Goal: Task Accomplishment & Management: Use online tool/utility

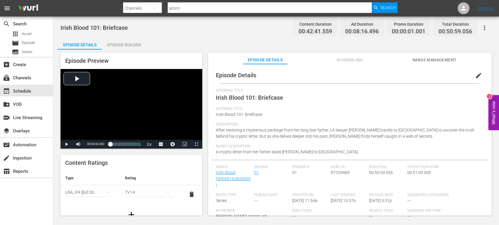
scroll to position [100, 0]
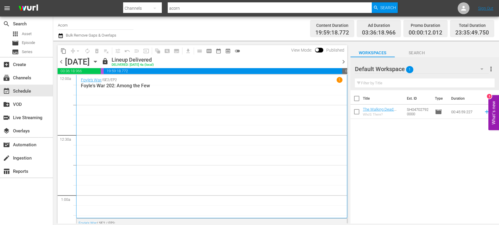
click at [99, 63] on icon "button" at bounding box center [95, 61] width 6 height 6
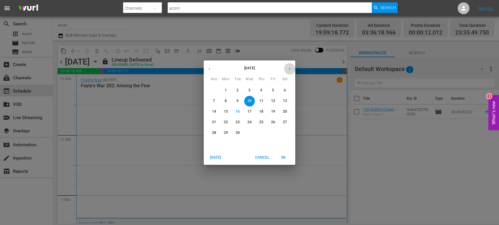
drag, startPoint x: 290, startPoint y: 71, endPoint x: 286, endPoint y: 72, distance: 4.1
click at [290, 71] on icon "button" at bounding box center [289, 69] width 4 height 4
click at [215, 101] on span "5" at bounding box center [214, 101] width 11 height 5
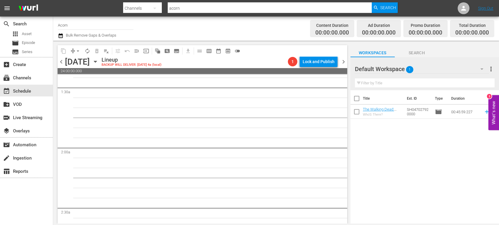
scroll to position [170, 0]
click at [75, 25] on input "Acorn" at bounding box center [96, 25] width 76 height 14
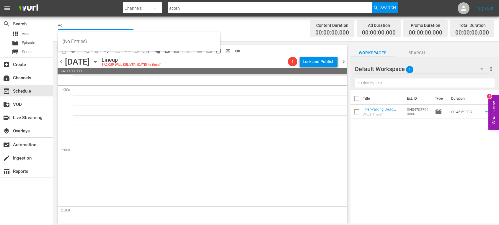
type input "A"
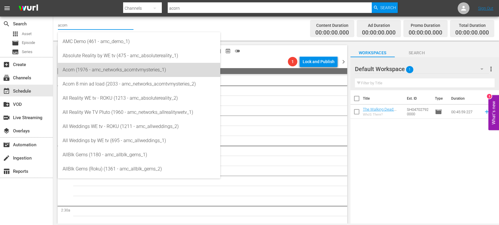
click at [68, 69] on div "Acorn (1976 - amc_networks_acorntvmysteries_1)" at bounding box center [139, 70] width 153 height 14
type input "Acorn (1976 - amc_networks_acorntvmysteries_1)"
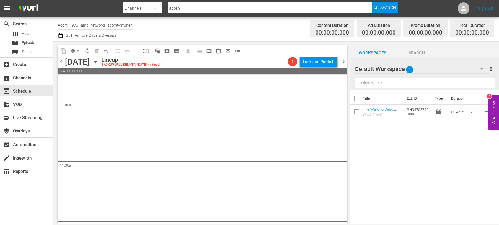
scroll to position [1364, 0]
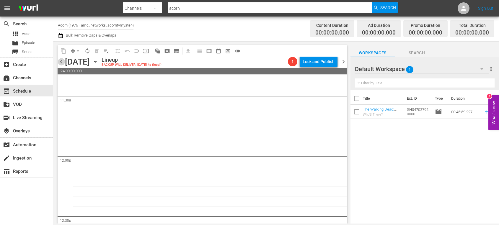
click at [62, 63] on span "chevron_left" at bounding box center [61, 61] width 7 height 7
click at [99, 61] on icon "button" at bounding box center [95, 61] width 6 height 6
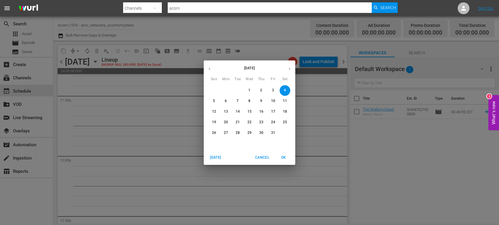
click at [211, 70] on icon "button" at bounding box center [209, 69] width 4 height 4
click at [236, 133] on p "30" at bounding box center [238, 132] width 4 height 5
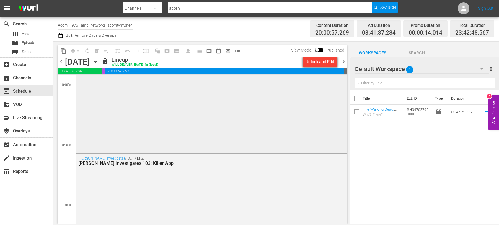
scroll to position [1225, 0]
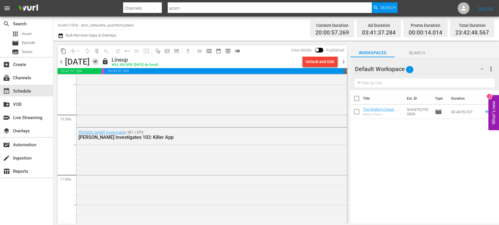
click at [97, 62] on icon "button" at bounding box center [95, 61] width 3 height 1
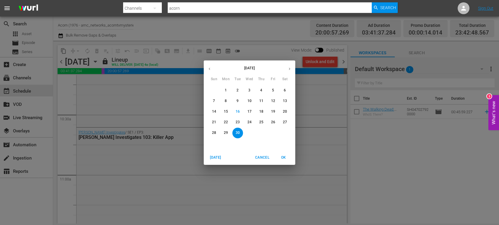
drag, startPoint x: 130, startPoint y: 122, endPoint x: 137, endPoint y: 121, distance: 6.9
click at [130, 122] on div "[DATE] Sun Mon Tue Wed Thu Fri Sat 31 1 2 3 4 5 6 7 8 9 10 11 12 13 14 15 16 17…" at bounding box center [249, 112] width 499 height 225
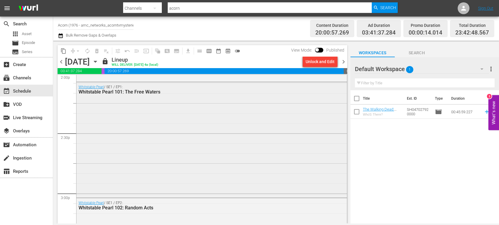
scroll to position [1686, 0]
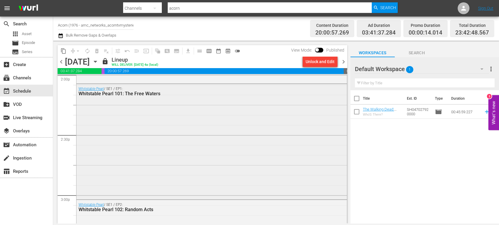
click at [163, 120] on div "Whitstable Pearl / SE1 / EP1: Whitstable Pearl 101: The Free Waters" at bounding box center [211, 141] width 270 height 115
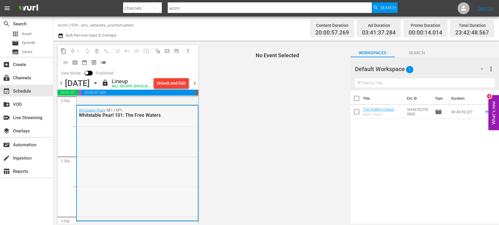
click at [144, 130] on div "Whitstable Pearl / SE1 / EP1: Whitstable Pearl 101: The Free Waters" at bounding box center [137, 163] width 121 height 115
click at [87, 112] on link "Whitstable Pearl" at bounding box center [91, 110] width 25 height 4
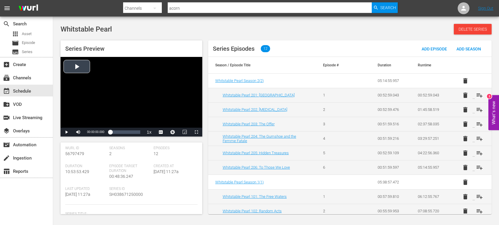
scroll to position [27, 0]
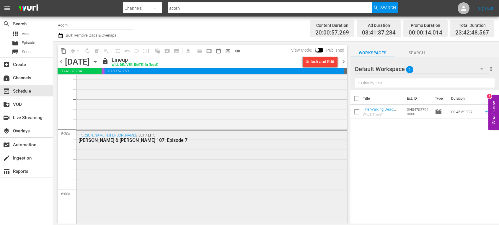
scroll to position [608, 0]
click at [129, 151] on div "[PERSON_NAME] & [PERSON_NAME] / SE1 / EP7: [PERSON_NAME] & [PERSON_NAME] 107: E…" at bounding box center [211, 181] width 270 height 103
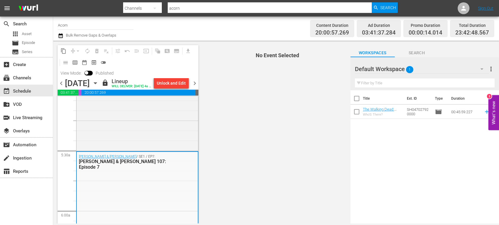
click at [121, 180] on div "[PERSON_NAME] & [PERSON_NAME] / SE1 / EP7: [PERSON_NAME] & [PERSON_NAME] 107: E…" at bounding box center [137, 203] width 121 height 103
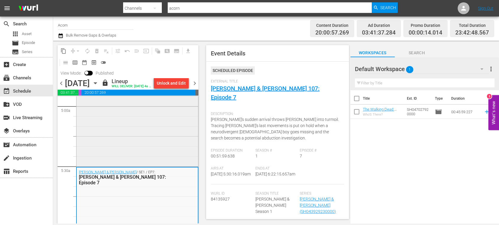
scroll to position [600, 0]
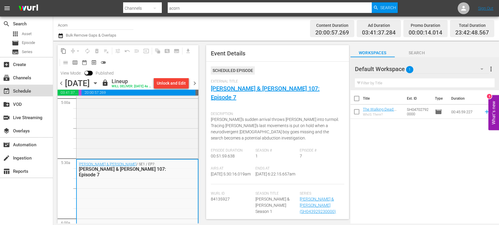
click at [23, 92] on div "event_available Schedule" at bounding box center [16, 90] width 33 height 5
click at [26, 80] on div "subscriptions Channels" at bounding box center [16, 76] width 33 height 5
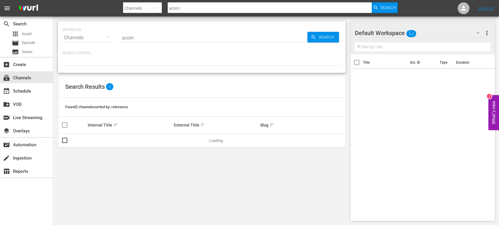
click at [188, 7] on input "acorn" at bounding box center [270, 8] width 204 height 14
drag, startPoint x: 188, startPoint y: 7, endPoint x: 151, endPoint y: 5, distance: 37.6
click at [151, 5] on div "Search By Channels Search ID, Title, Description, Keywords, or Category acorn S…" at bounding box center [260, 8] width 275 height 14
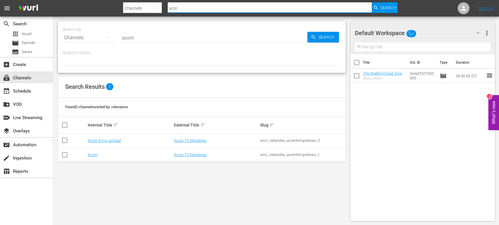
type input "acorn"
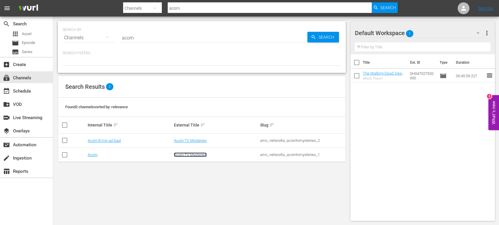
click at [190, 155] on link "Acorn TV Mysteries" at bounding box center [190, 155] width 33 height 4
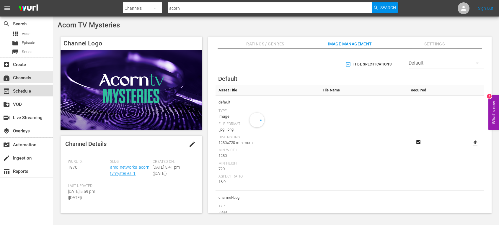
click at [28, 89] on div "event_available Schedule" at bounding box center [16, 90] width 33 height 5
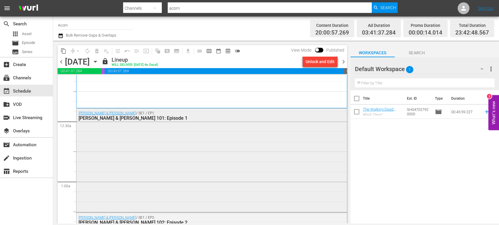
scroll to position [19, 0]
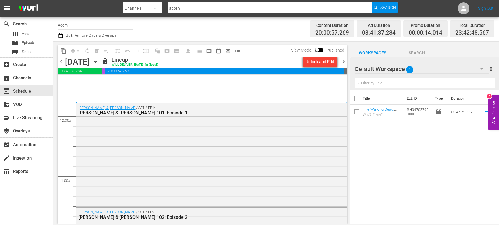
click at [97, 61] on icon "button" at bounding box center [95, 61] width 3 height 1
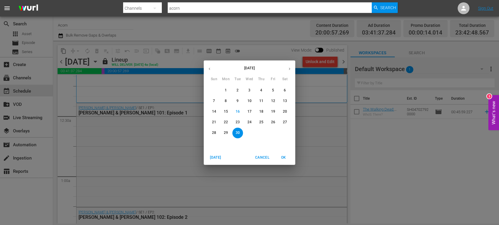
click at [236, 112] on p "16" at bounding box center [238, 111] width 4 height 5
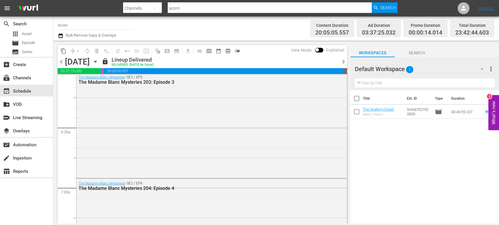
scroll to position [809, 0]
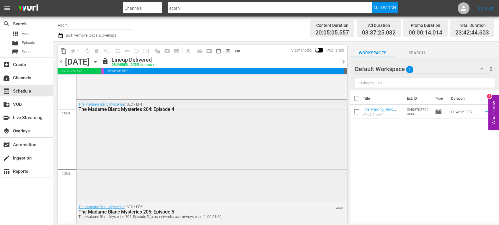
click at [125, 131] on div "The Madame [PERSON_NAME] Mysteries / SE2 / EP4: The Madame Blanc Mysteries 204:…" at bounding box center [211, 150] width 270 height 101
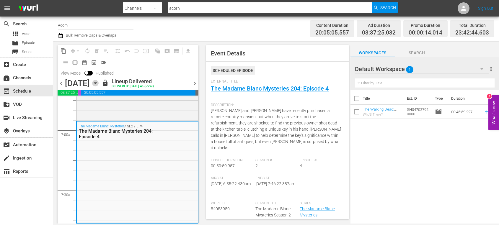
click at [99, 83] on icon "button" at bounding box center [95, 83] width 6 height 6
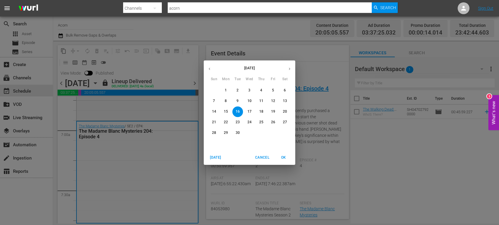
click at [283, 110] on p "20" at bounding box center [285, 111] width 4 height 5
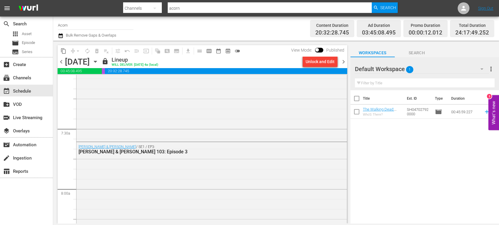
scroll to position [799, 0]
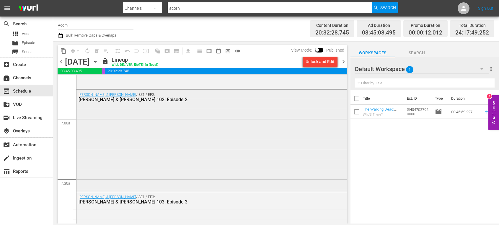
click at [141, 130] on div "[PERSON_NAME] & [PERSON_NAME] / SE1 / EP2: [PERSON_NAME] & [PERSON_NAME] 102: E…" at bounding box center [211, 140] width 270 height 101
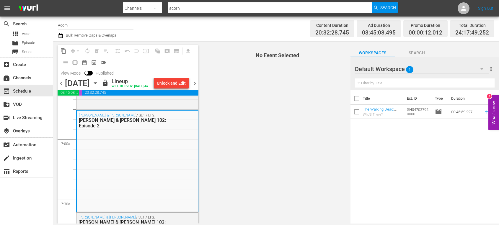
scroll to position [801, 0]
click at [136, 149] on div "[PERSON_NAME] & [PERSON_NAME] / SE1 / EP2: [PERSON_NAME] & [PERSON_NAME] 102: E…" at bounding box center [137, 160] width 121 height 101
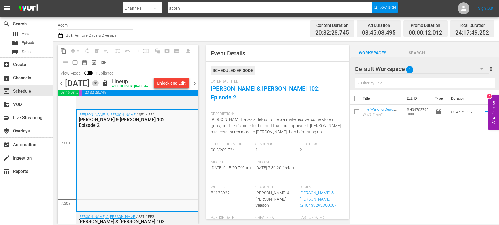
click at [99, 86] on icon "button" at bounding box center [95, 83] width 6 height 6
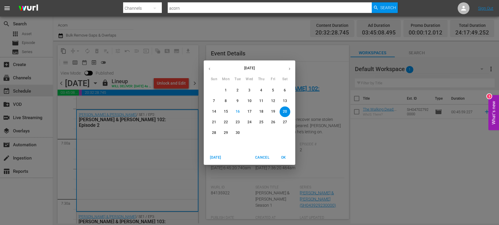
click at [215, 122] on p "21" at bounding box center [214, 122] width 4 height 5
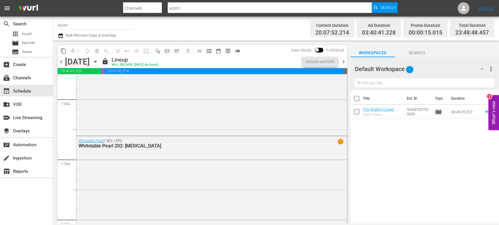
scroll to position [820, 0]
click at [168, 167] on div "Whitstable Pearl / SE2 / EP2: Whitstable Pearl 202: [MEDICAL_DATA] 1" at bounding box center [211, 188] width 270 height 105
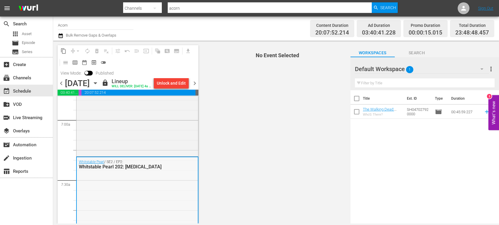
click at [170, 184] on div "Whitstable Pearl / SE2 / EP2: Whitstable Pearl 202: [MEDICAL_DATA]" at bounding box center [137, 209] width 121 height 105
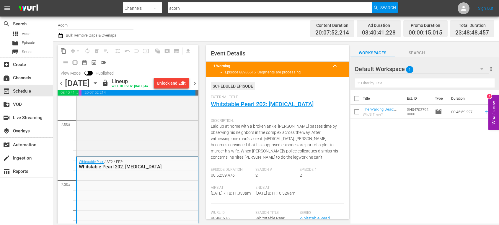
click at [97, 84] on icon "button" at bounding box center [95, 83] width 3 height 1
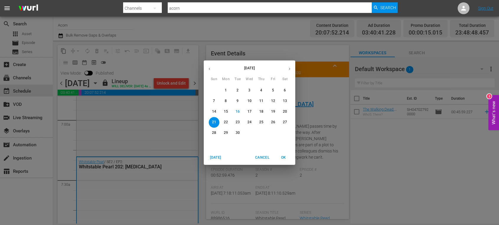
click at [227, 121] on p "22" at bounding box center [226, 122] width 4 height 5
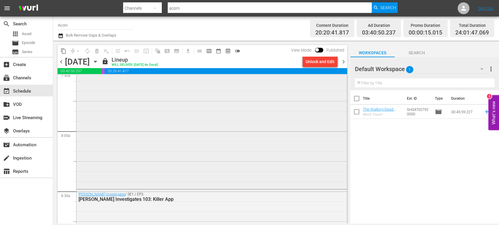
scroll to position [969, 0]
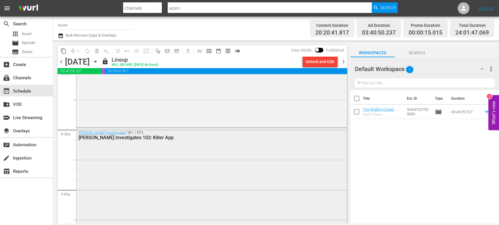
click at [171, 136] on div "[PERSON_NAME] Investigates 103: Killer App" at bounding box center [196, 138] width 234 height 6
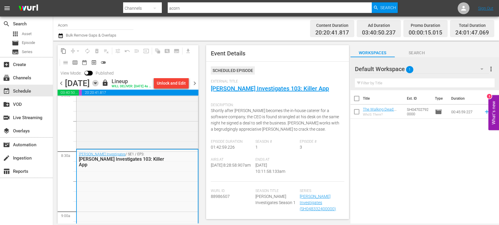
click at [99, 86] on icon "button" at bounding box center [95, 83] width 6 height 6
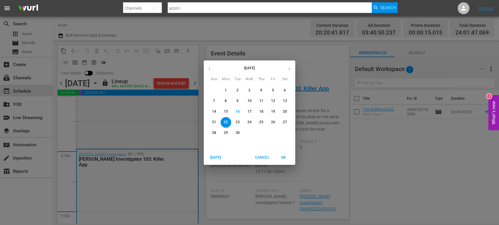
drag, startPoint x: 259, startPoint y: 122, endPoint x: 255, endPoint y: 123, distance: 3.8
click at [258, 122] on span "25" at bounding box center [261, 122] width 11 height 5
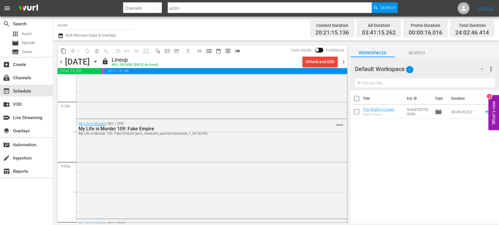
scroll to position [1035, 0]
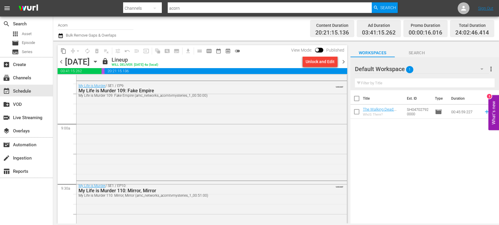
click at [249, 108] on div "My Life is Murder / SE1 / EP9: My Life is Murder 109: Fake Empire My Life is Mu…" at bounding box center [211, 130] width 270 height 99
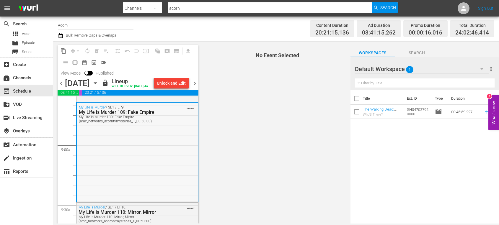
click at [145, 151] on div "My Life is Murder / SE1 / EP9: My Life is Murder 109: Fake Empire My Life is Mu…" at bounding box center [137, 152] width 121 height 99
